Goal: Transaction & Acquisition: Purchase product/service

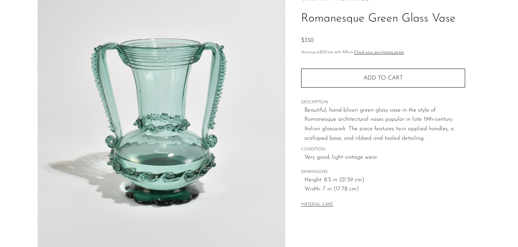
scroll to position [45, 0]
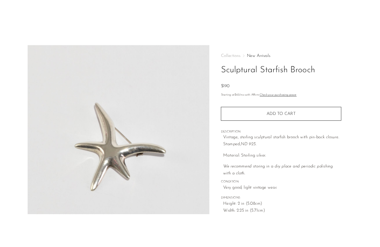
scroll to position [16, 0]
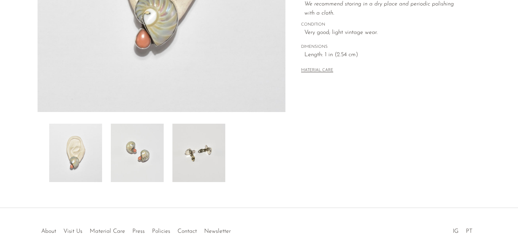
click at [130, 163] on img at bounding box center [137, 153] width 53 height 58
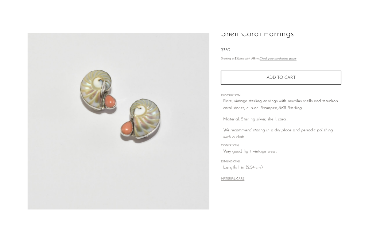
scroll to position [62, 0]
